Goal: Task Accomplishment & Management: Manage account settings

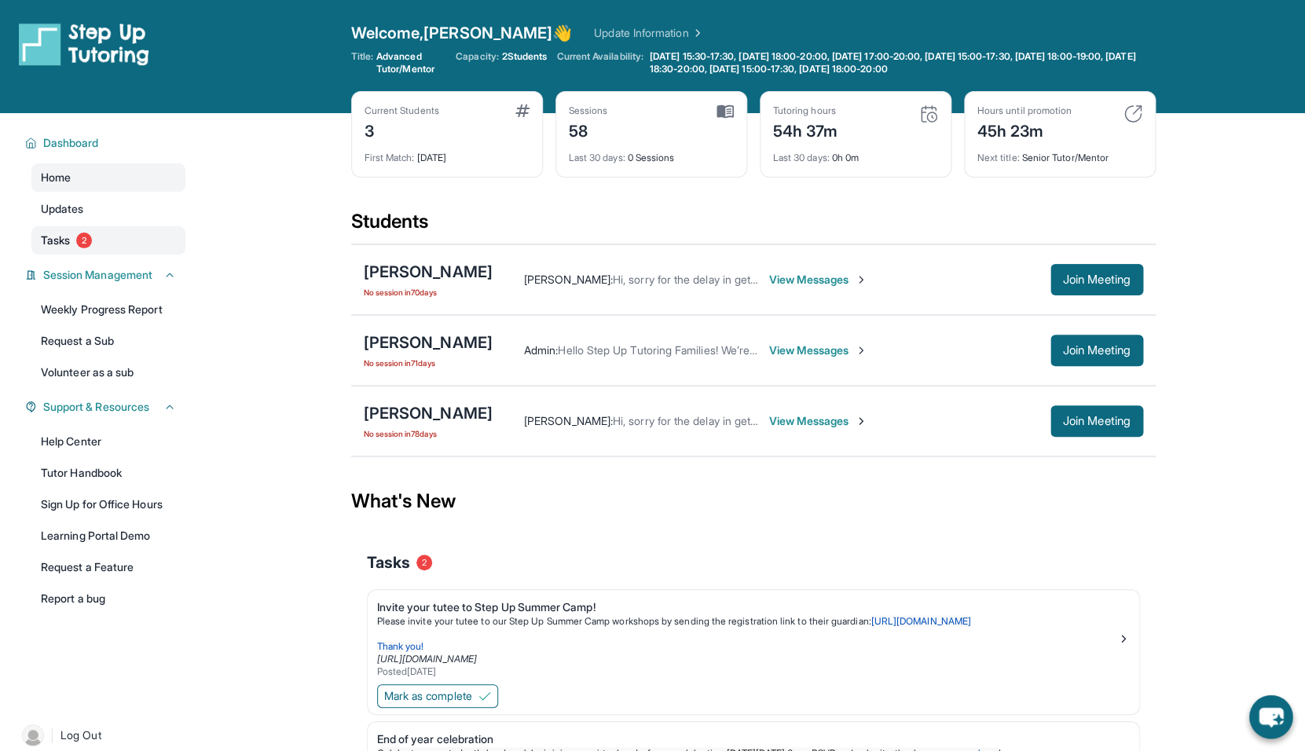
click at [60, 238] on span "Tasks" at bounding box center [55, 241] width 29 height 16
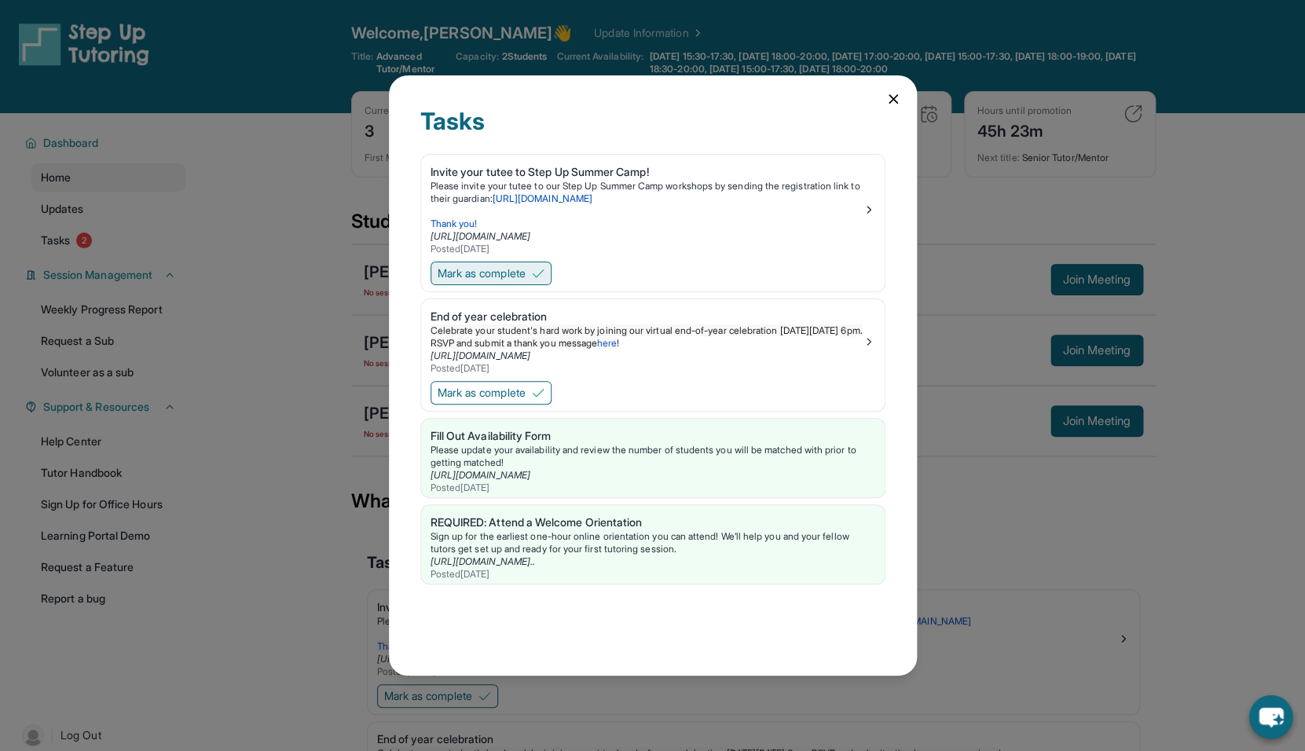
scroll to position [7, 0]
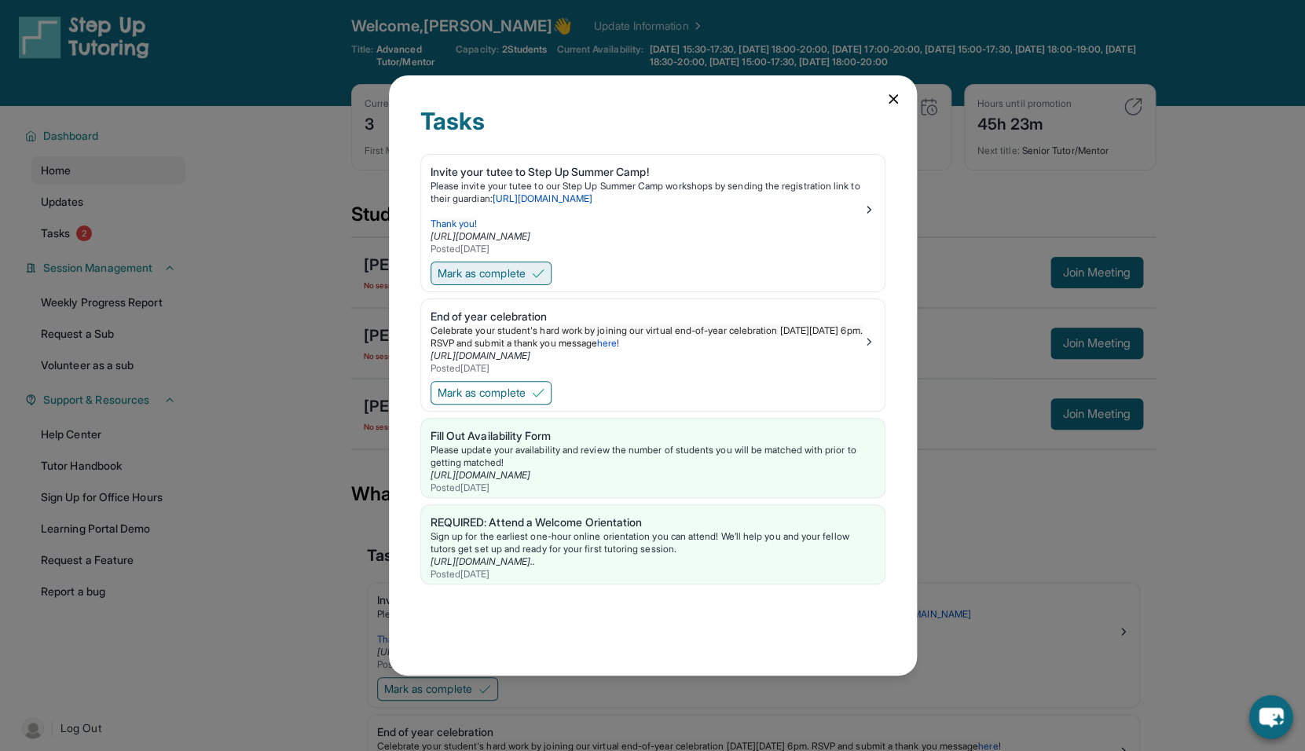
click at [526, 279] on span "Mark as complete" at bounding box center [482, 274] width 88 height 16
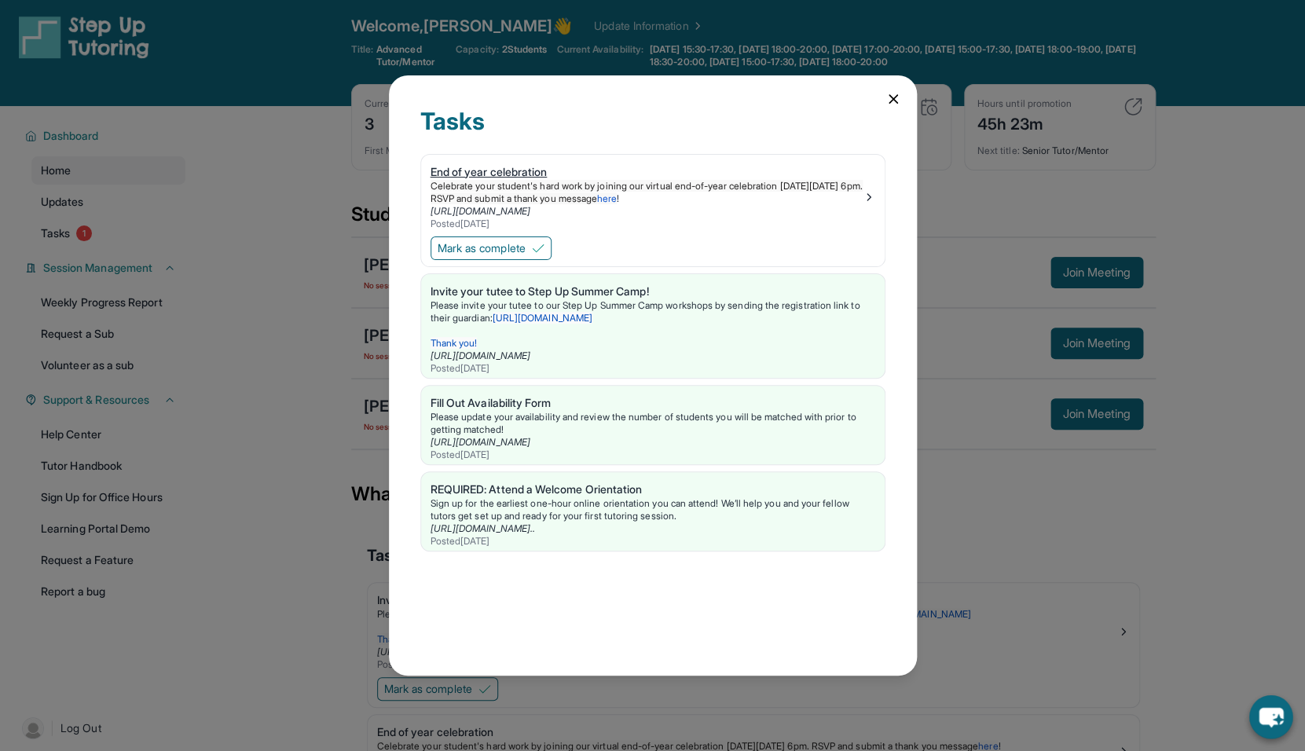
click at [865, 193] on img at bounding box center [869, 197] width 13 height 13
click at [893, 92] on icon at bounding box center [894, 99] width 16 height 16
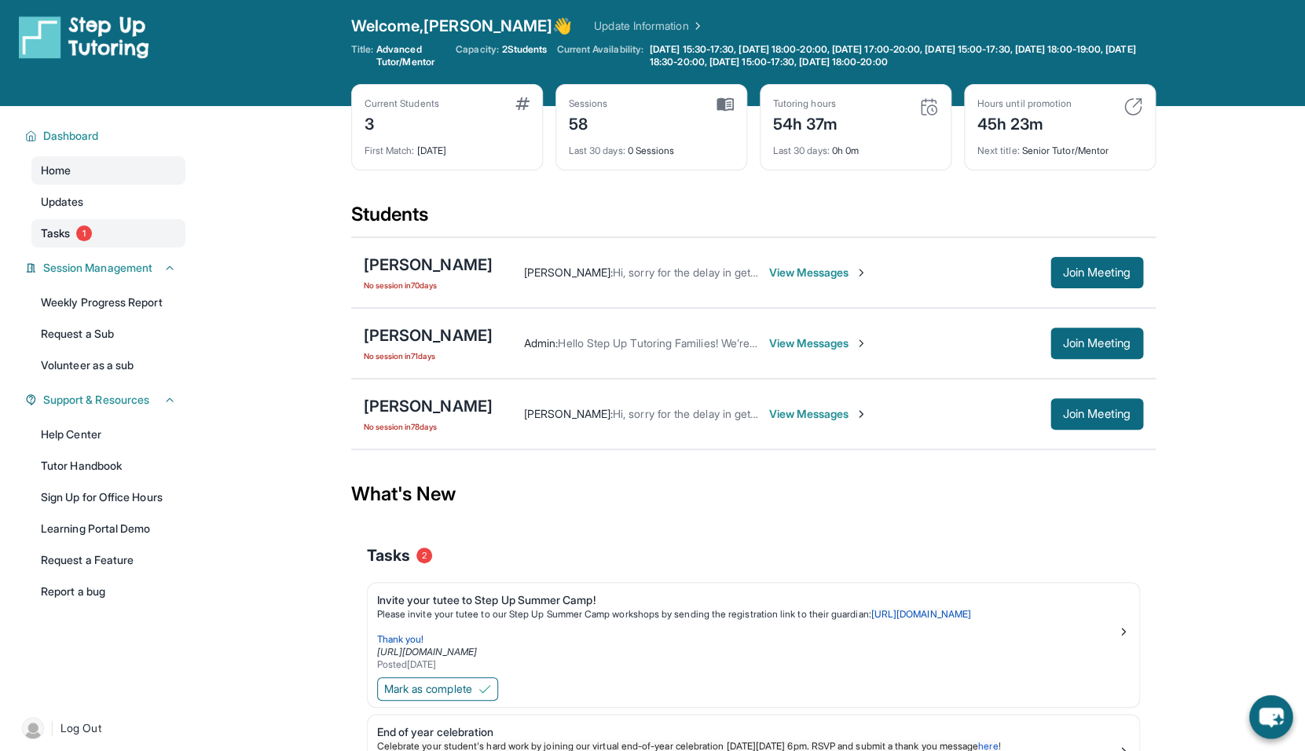
click at [103, 227] on link "Tasks 1" at bounding box center [108, 233] width 154 height 28
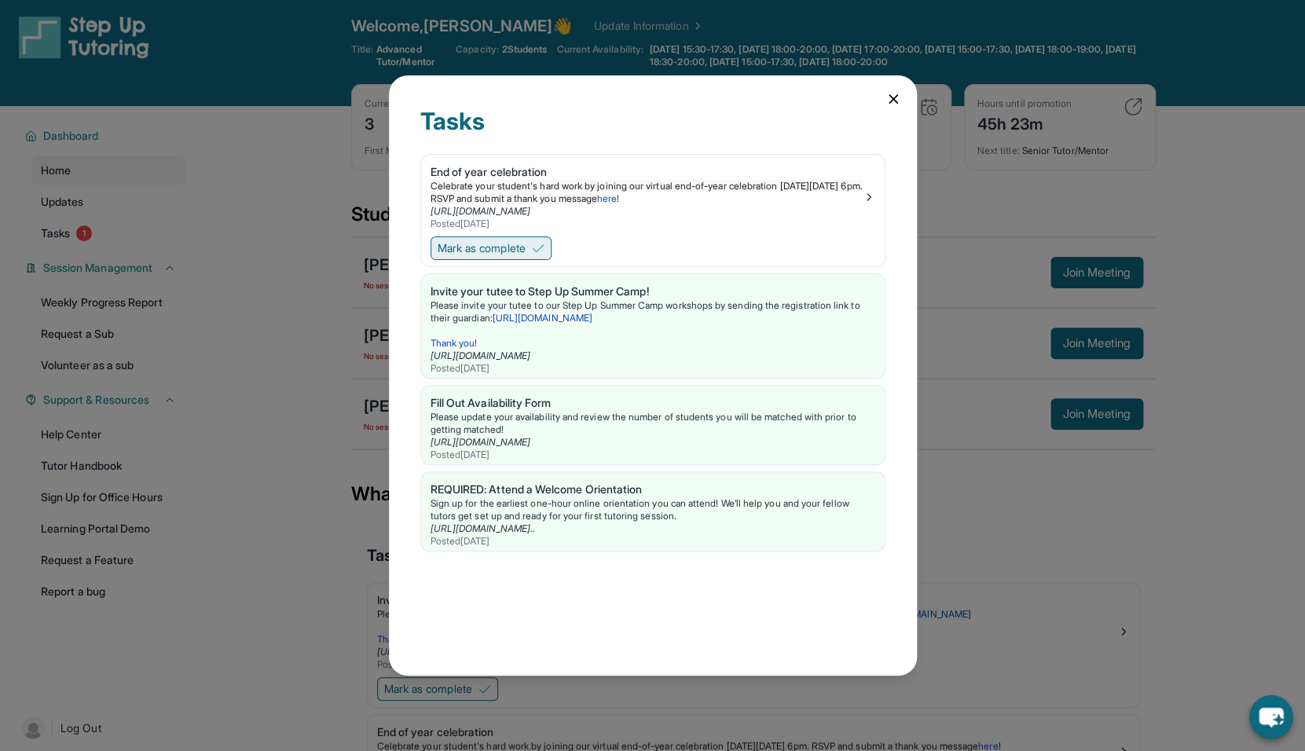
click at [526, 252] on span "Mark as complete" at bounding box center [482, 248] width 88 height 16
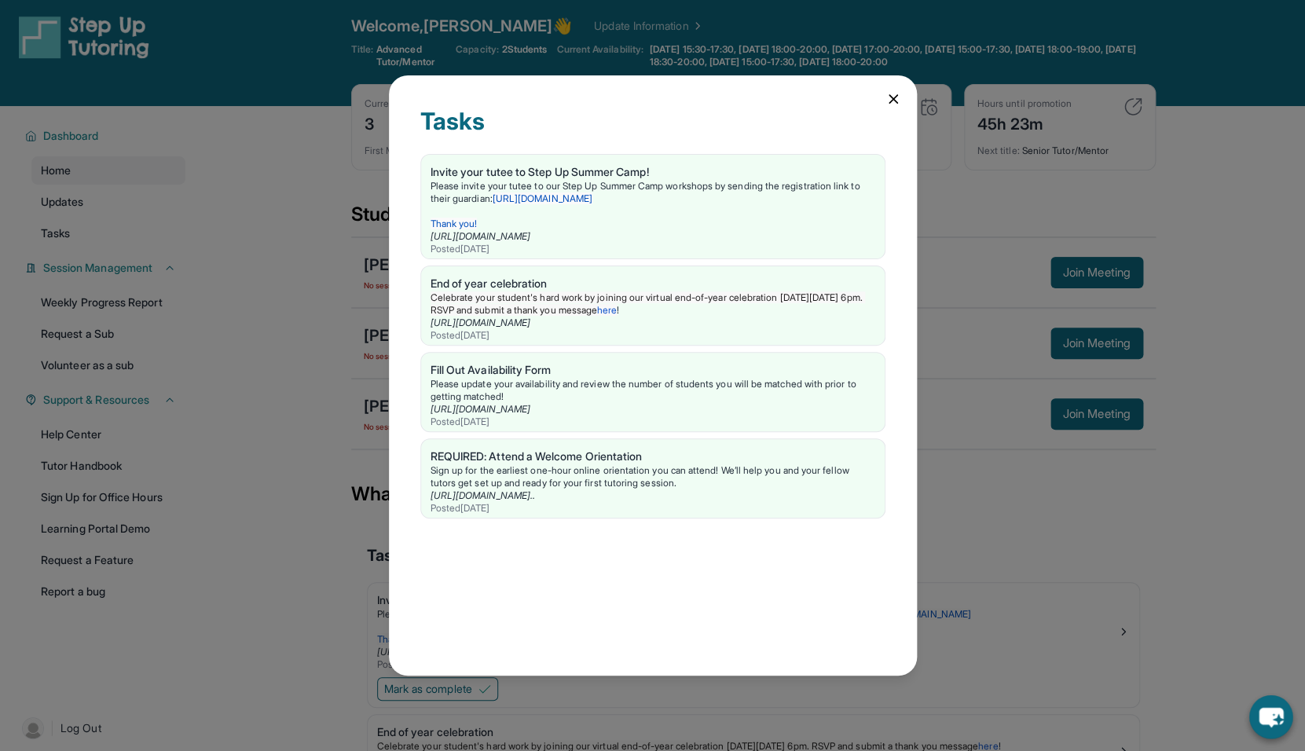
click at [313, 243] on div "Tasks Invite your tutee to Step Up Summer Camp! Please invite your tutee to our…" at bounding box center [652, 375] width 1305 height 751
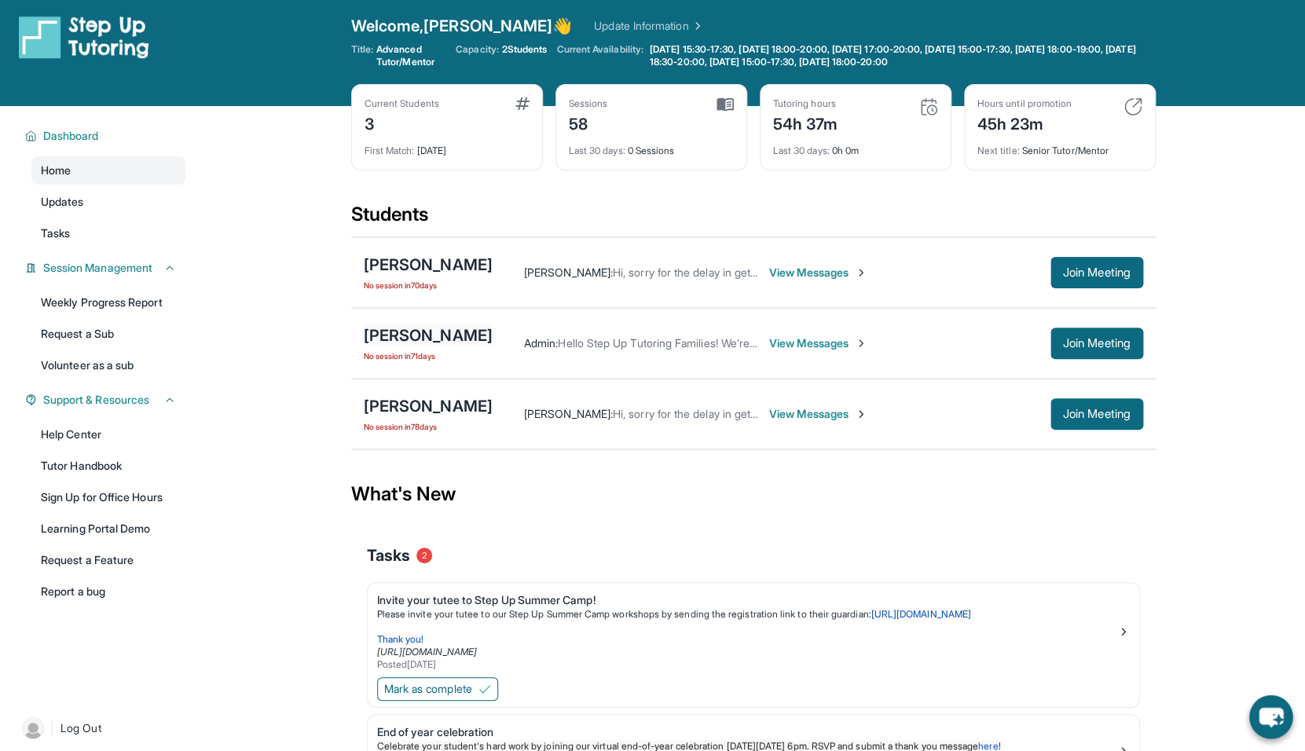
scroll to position [146, 0]
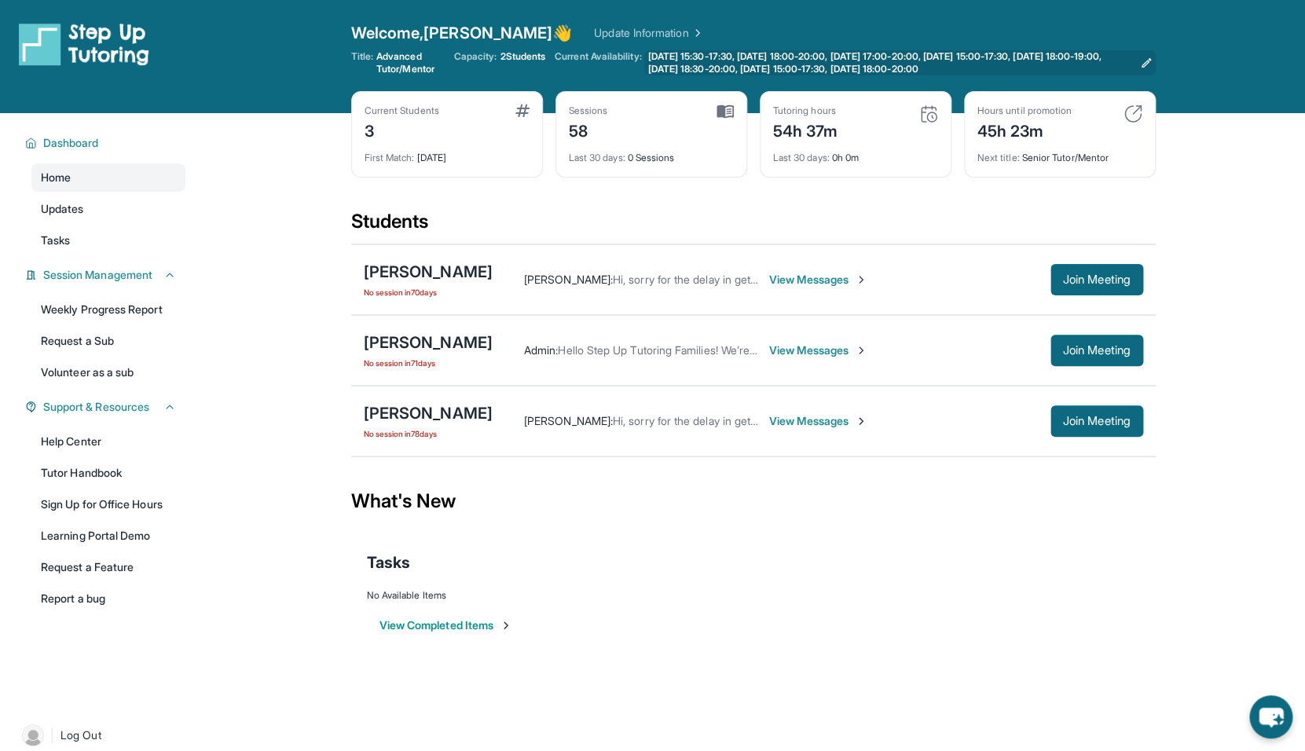
click at [701, 63] on span "[DATE] 15:30-17:30, [DATE] 18:00-20:00, [DATE] 17:00-20:00, [DATE] 15:00-17:30,…" at bounding box center [891, 62] width 486 height 25
click at [594, 34] on link "Update Information" at bounding box center [649, 33] width 110 height 16
click at [447, 412] on div "[PERSON_NAME]" at bounding box center [428, 413] width 129 height 22
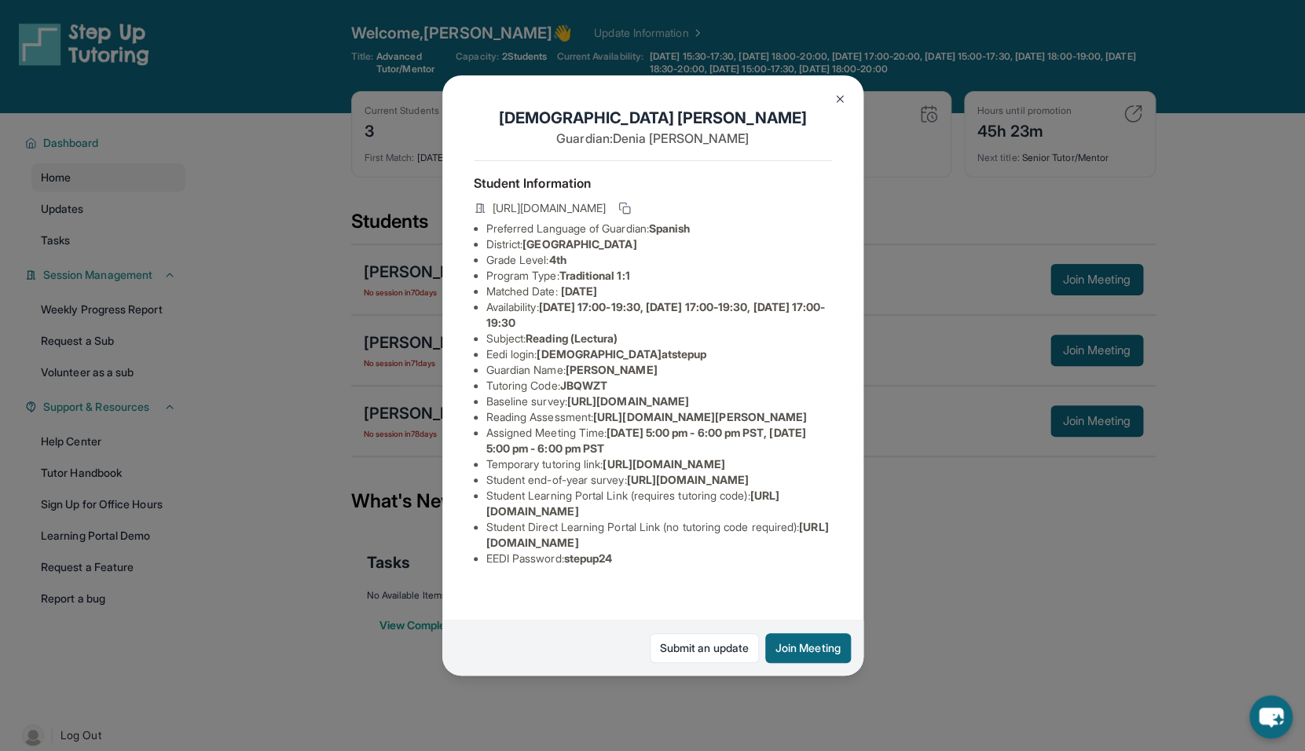
scroll to position [92, 0]
click at [688, 655] on link "Submit an update" at bounding box center [704, 648] width 109 height 30
click at [835, 95] on img at bounding box center [840, 99] width 13 height 13
